Goal: Navigation & Orientation: Find specific page/section

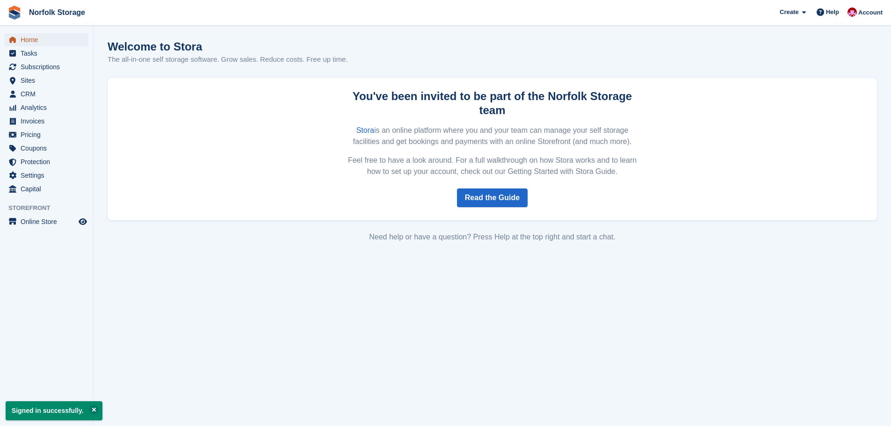
click at [44, 40] on span "Home" at bounding box center [49, 39] width 56 height 13
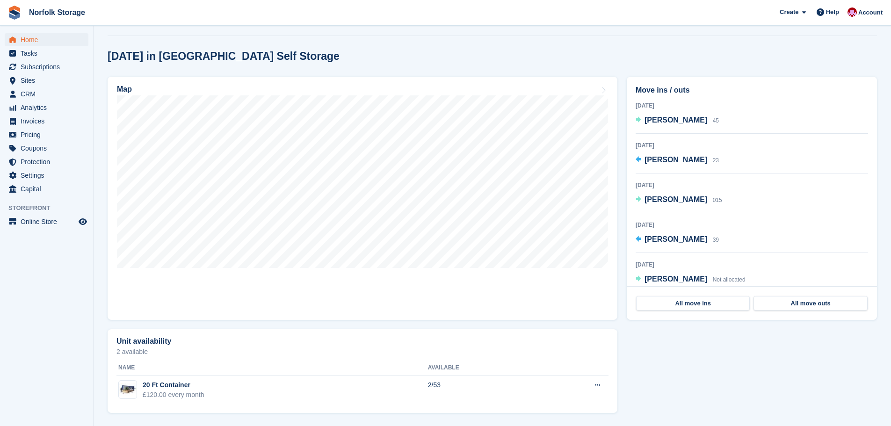
scroll to position [228, 0]
click at [688, 306] on link "All move ins" at bounding box center [693, 303] width 114 height 15
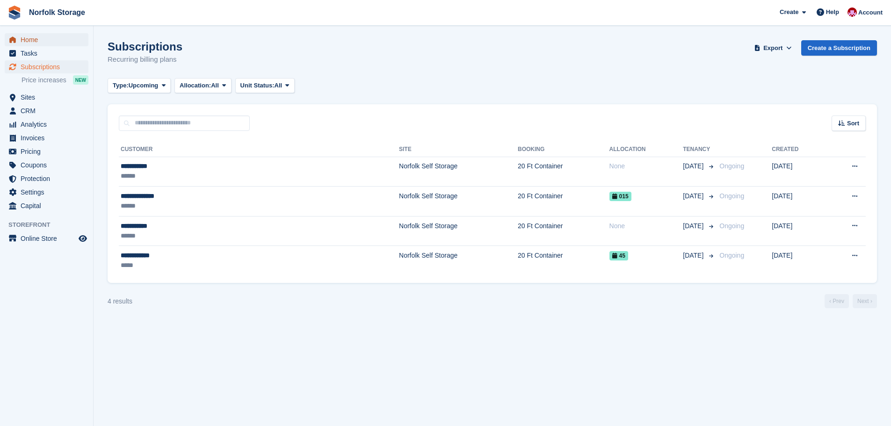
click at [33, 39] on span "Home" at bounding box center [49, 39] width 56 height 13
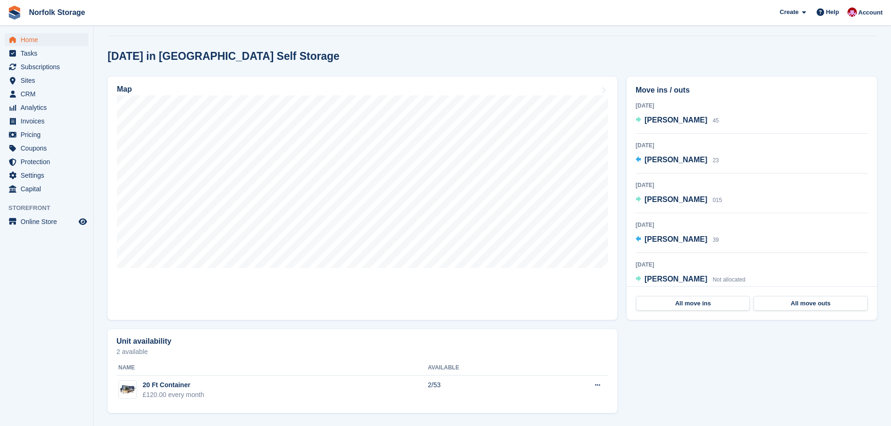
scroll to position [228, 0]
click at [793, 306] on link "All move outs" at bounding box center [811, 303] width 114 height 15
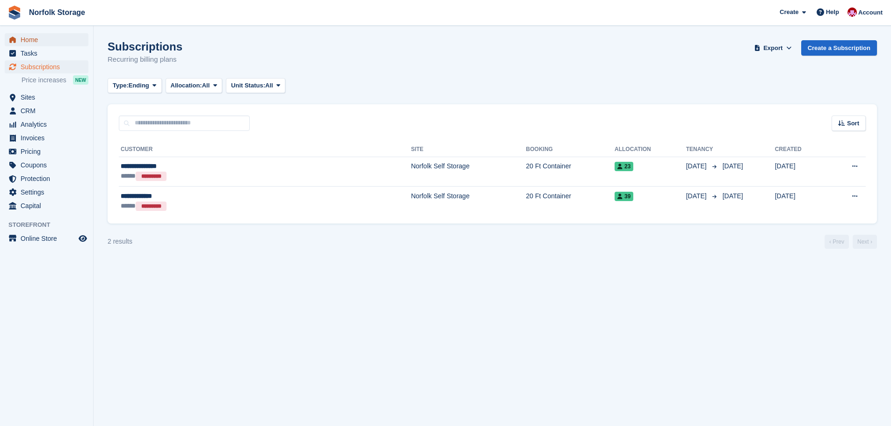
click at [31, 39] on span "Home" at bounding box center [49, 39] width 56 height 13
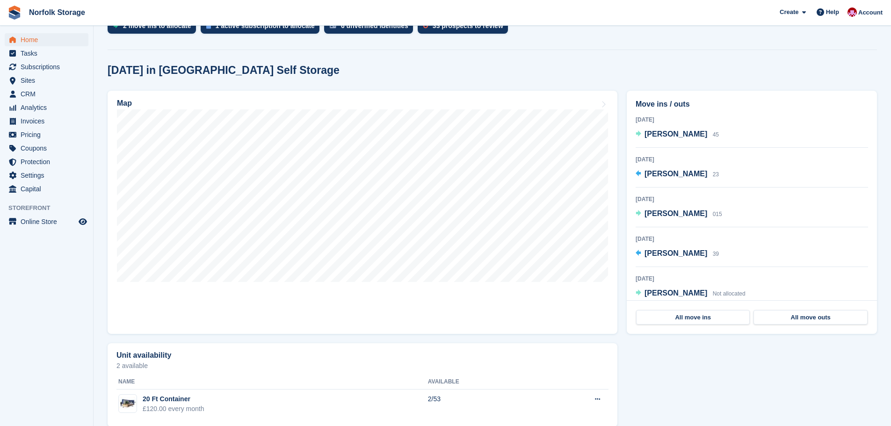
scroll to position [228, 0]
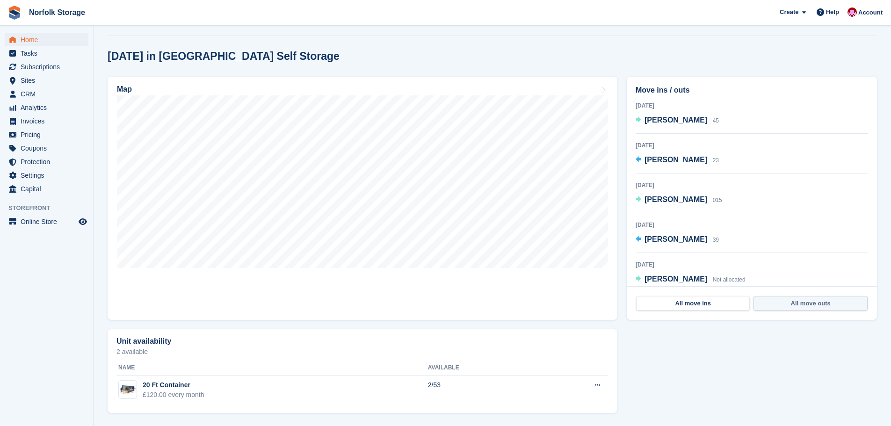
click at [780, 304] on link "All move outs" at bounding box center [811, 303] width 114 height 15
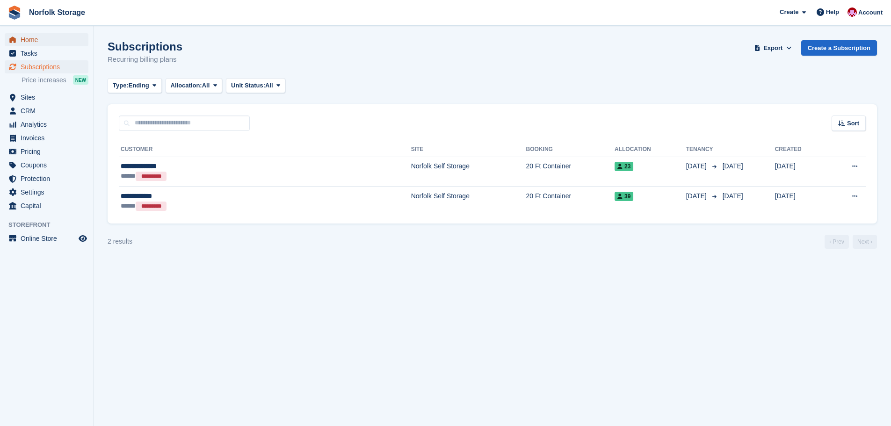
click at [30, 40] on span "Home" at bounding box center [49, 39] width 56 height 13
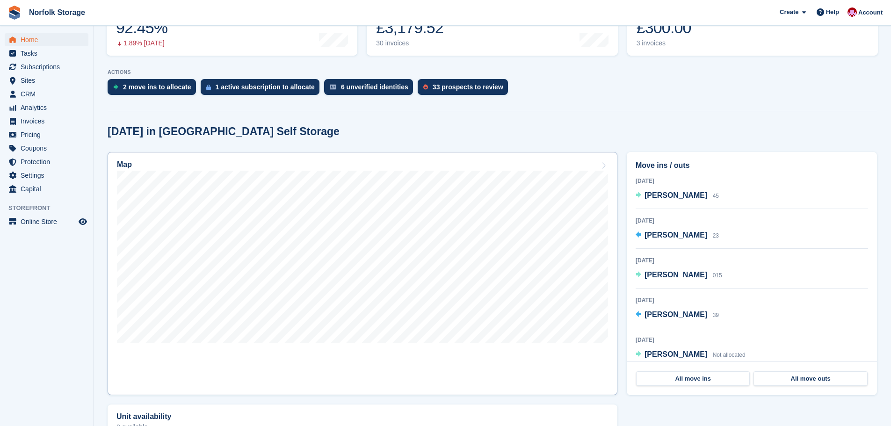
scroll to position [187, 0]
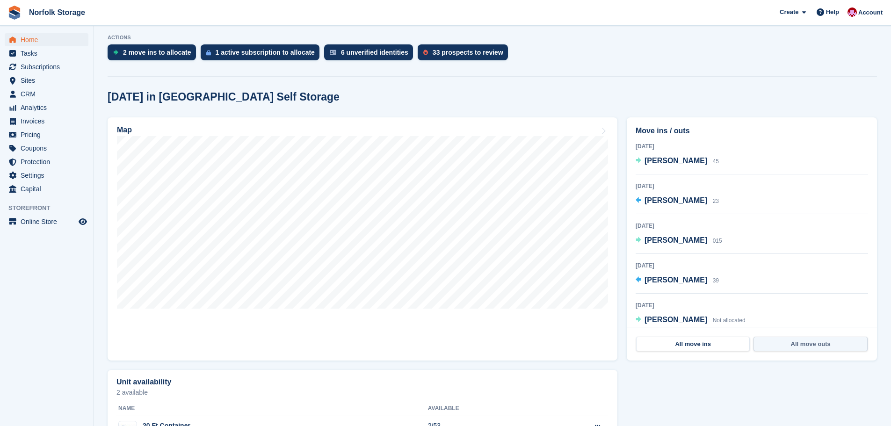
click at [807, 346] on link "All move outs" at bounding box center [811, 344] width 114 height 15
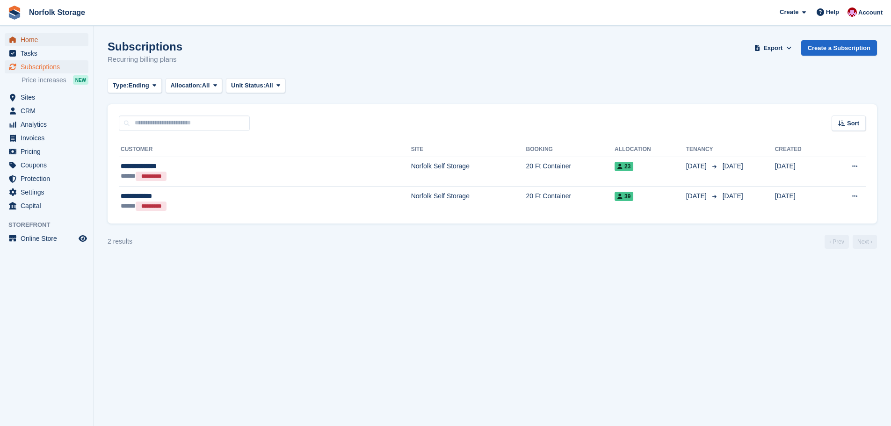
click at [33, 40] on span "Home" at bounding box center [49, 39] width 56 height 13
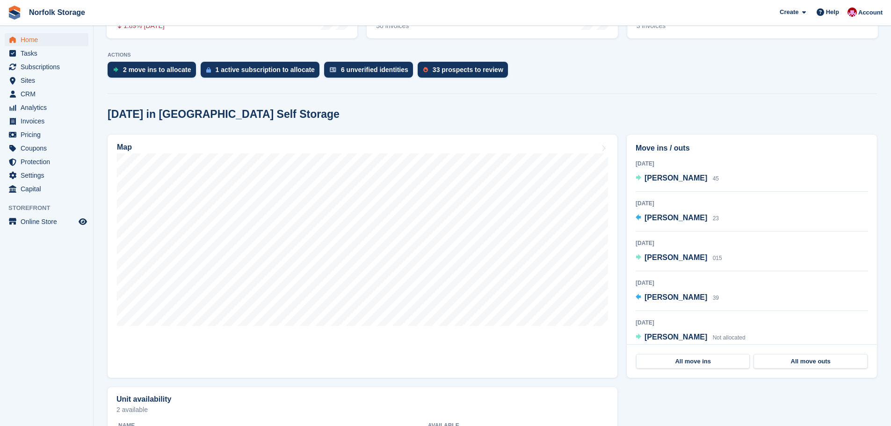
scroll to position [182, 0]
